Goal: Task Accomplishment & Management: Manage account settings

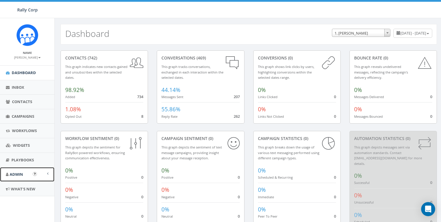
click at [8, 178] on link "Admin" at bounding box center [27, 174] width 54 height 14
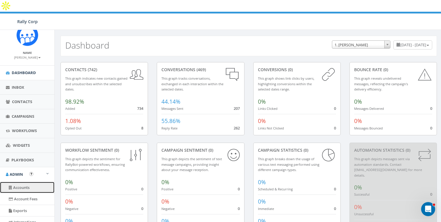
click at [18, 185] on link "Accounts" at bounding box center [27, 187] width 54 height 11
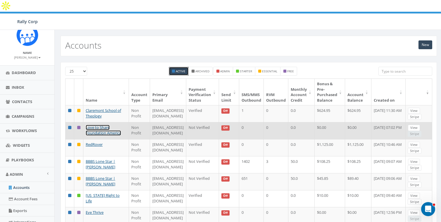
click at [86, 125] on link "Love to Share Foundation America" at bounding box center [103, 130] width 35 height 11
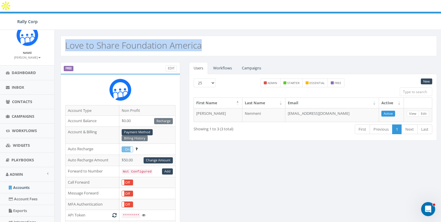
drag, startPoint x: 204, startPoint y: 36, endPoint x: 63, endPoint y: 38, distance: 141.8
click at [63, 38] on div "Love to Share Foundation America" at bounding box center [249, 46] width 376 height 20
copy h2 "Love to Share Foundation America"
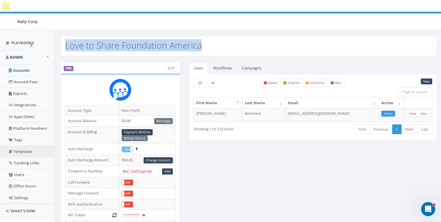
scroll to position [128, 0]
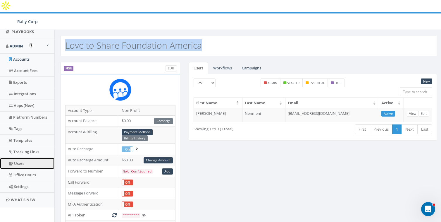
click at [20, 161] on link "Users" at bounding box center [27, 163] width 54 height 11
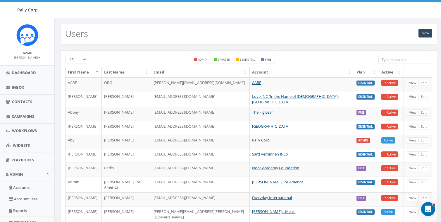
click at [408, 59] on input "search" at bounding box center [405, 59] width 54 height 9
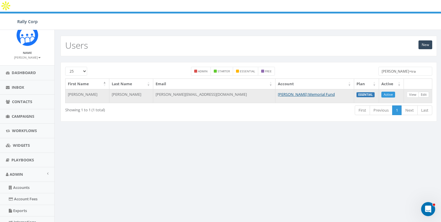
type input "james+tra"
click at [424, 92] on link "Edit" at bounding box center [423, 95] width 11 height 6
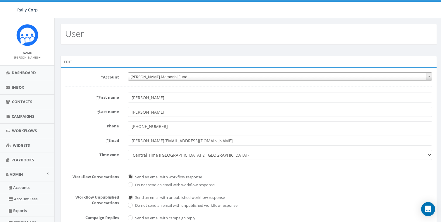
click at [183, 73] on span "Hunter Watson Memorial Fund" at bounding box center [280, 77] width 304 height 8
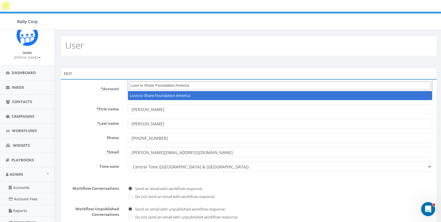
type input "Love to Share Foundation America"
select select "1392"
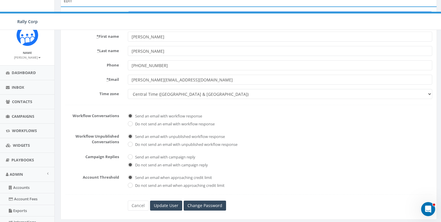
scroll to position [128, 0]
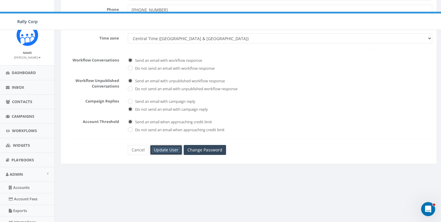
click at [168, 145] on input "Update User" at bounding box center [166, 150] width 32 height 10
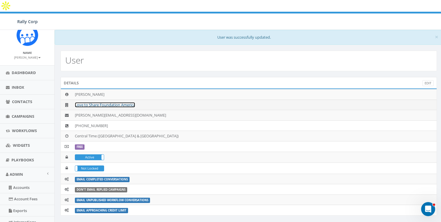
click at [101, 102] on link "Love to Share Foundation America" at bounding box center [105, 104] width 60 height 5
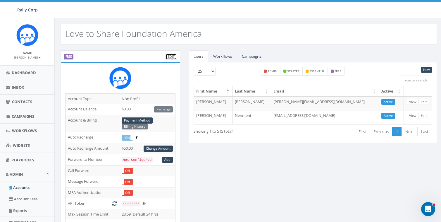
click at [173, 56] on link "Edit" at bounding box center [171, 57] width 11 height 6
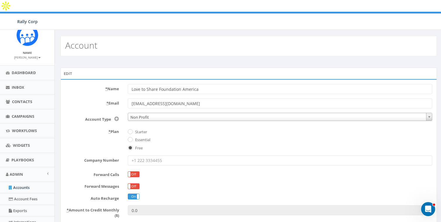
click at [144, 113] on span "Non Profit" at bounding box center [280, 117] width 304 height 8
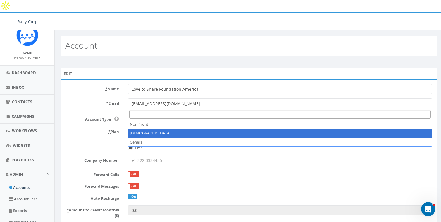
select select "3"
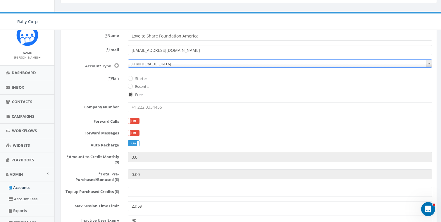
scroll to position [132, 0]
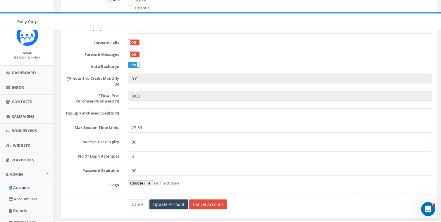
click at [161, 189] on form "* Name Love to Share Foundation America * Email [EMAIL_ADDRESS][DOMAIN_NAME] Ac…" at bounding box center [248, 80] width 367 height 257
click at [165, 199] on input "Update Account" at bounding box center [168, 204] width 39 height 10
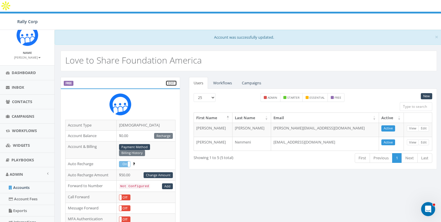
click at [171, 80] on link "Edit" at bounding box center [171, 83] width 11 height 6
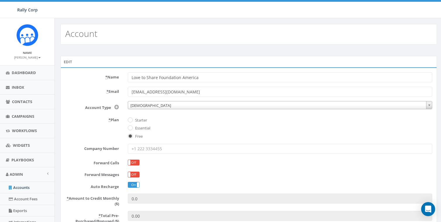
click at [149, 102] on span "[DEMOGRAPHIC_DATA]" at bounding box center [280, 105] width 304 height 8
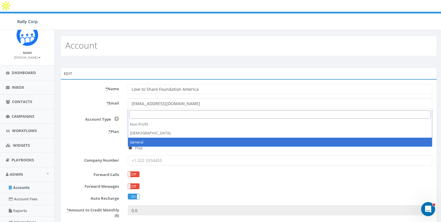
select select "2"
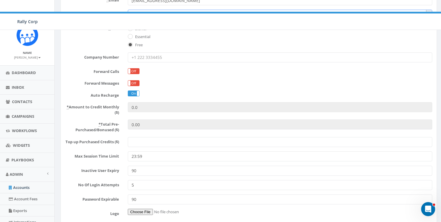
scroll to position [132, 0]
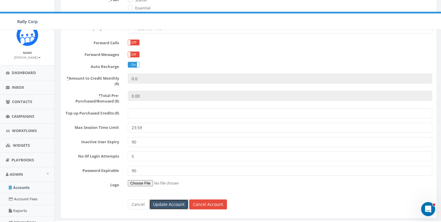
click at [170, 199] on input "Update Account" at bounding box center [168, 204] width 39 height 10
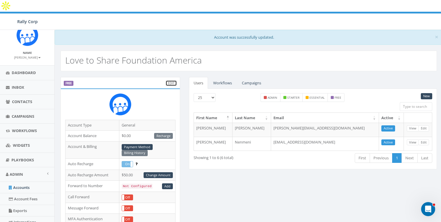
click at [170, 80] on link "Edit" at bounding box center [171, 83] width 11 height 6
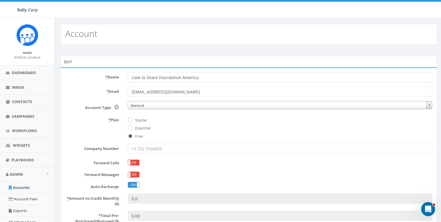
click at [148, 104] on span "General" at bounding box center [280, 105] width 304 height 8
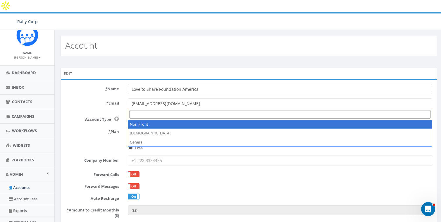
select select "1"
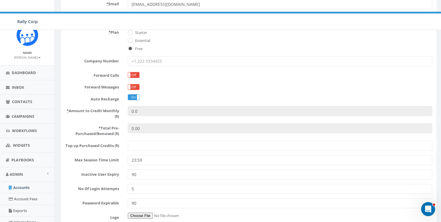
scroll to position [132, 0]
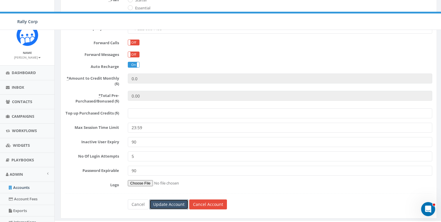
click at [169, 199] on input "Update Account" at bounding box center [168, 204] width 39 height 10
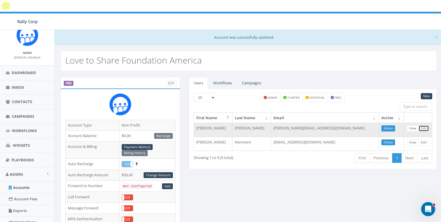
click at [425, 125] on link "Edit" at bounding box center [423, 128] width 11 height 6
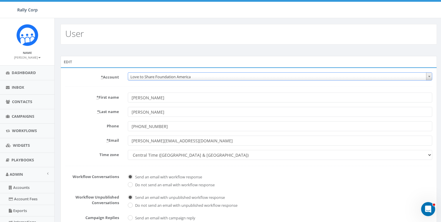
click at [188, 76] on span "Love to Share Foundation America" at bounding box center [280, 77] width 304 height 8
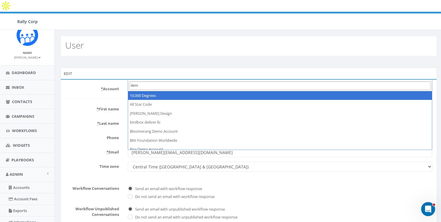
type input "demo"
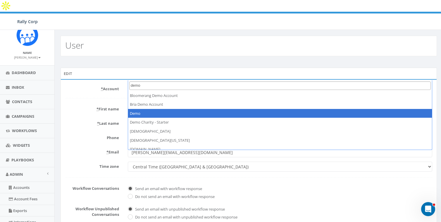
select select "64"
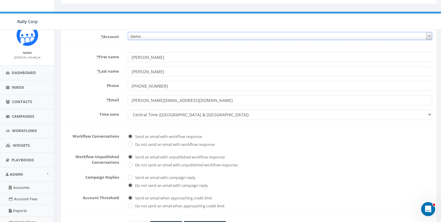
scroll to position [128, 0]
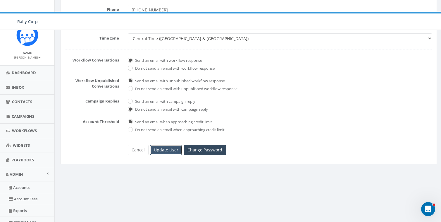
drag, startPoint x: 163, startPoint y: 136, endPoint x: 140, endPoint y: 127, distance: 24.7
click at [163, 145] on input "Update User" at bounding box center [166, 150] width 32 height 10
click at [23, 72] on span "Dashboard" at bounding box center [24, 72] width 24 height 5
